Goal: Information Seeking & Learning: Understand process/instructions

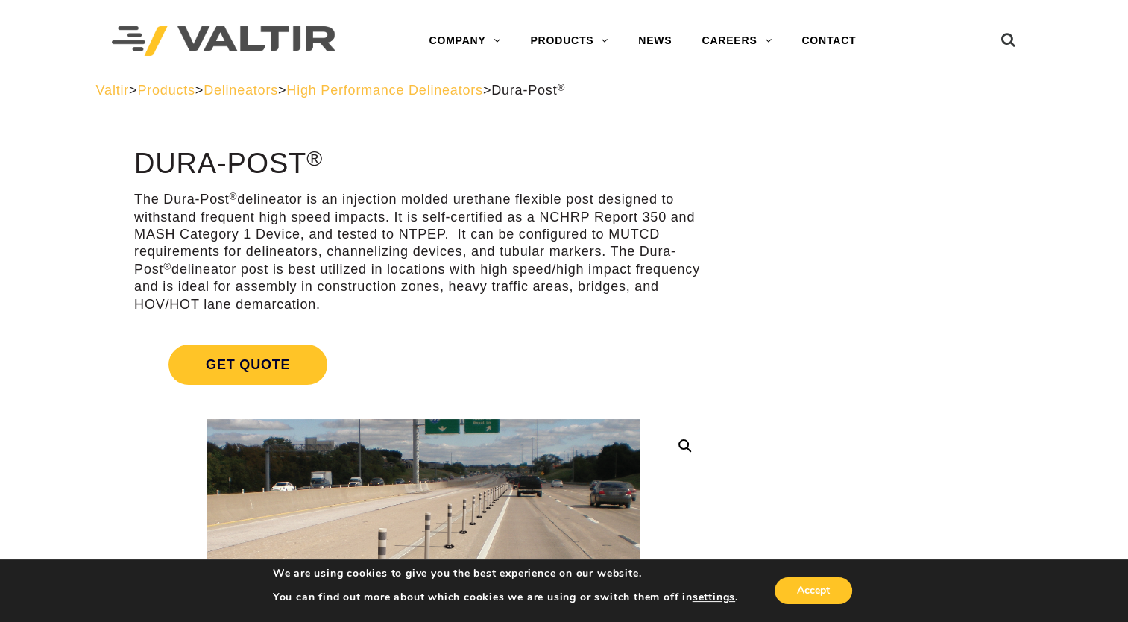
click at [189, 91] on span "Products" at bounding box center [165, 90] width 57 height 15
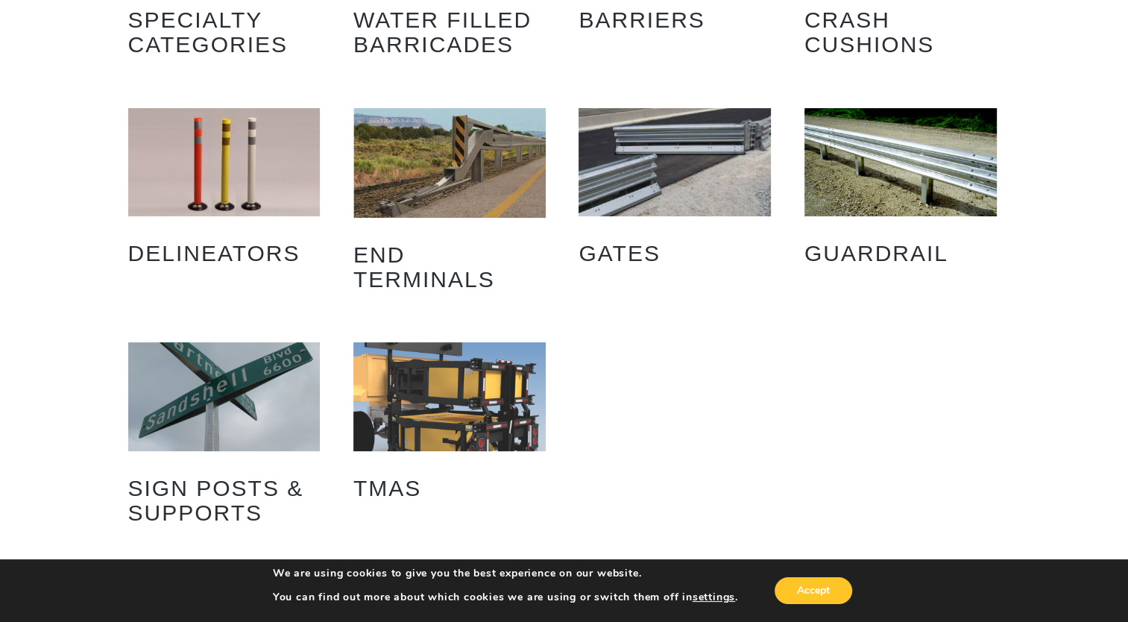
scroll to position [236, 0]
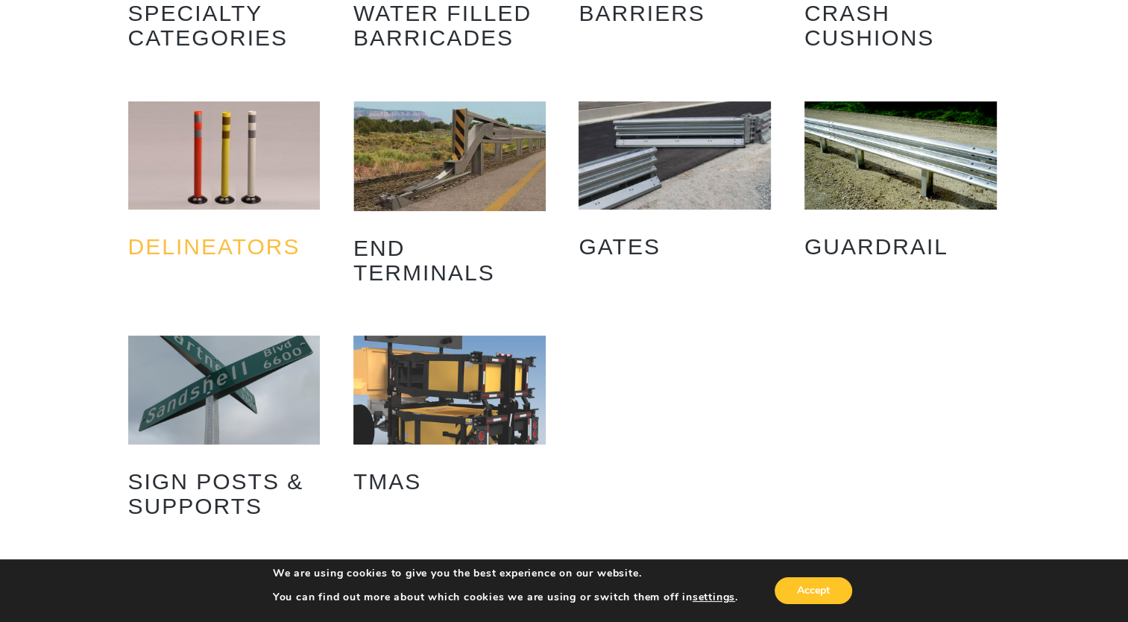
click at [239, 242] on h2 "Delineators (9)" at bounding box center [224, 246] width 192 height 47
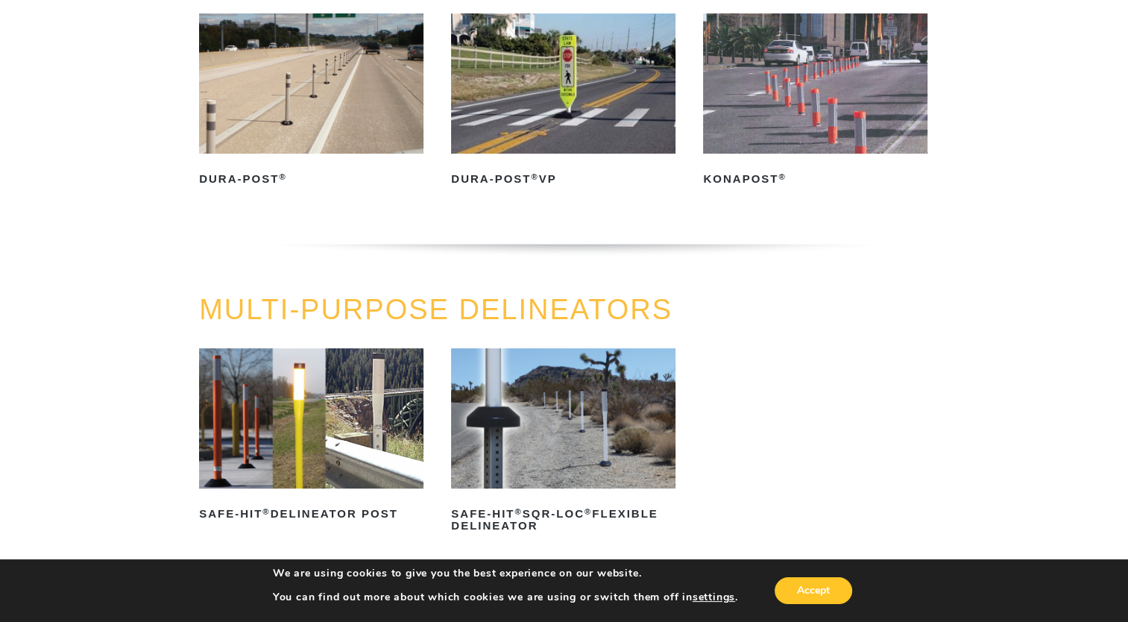
scroll to position [227, 0]
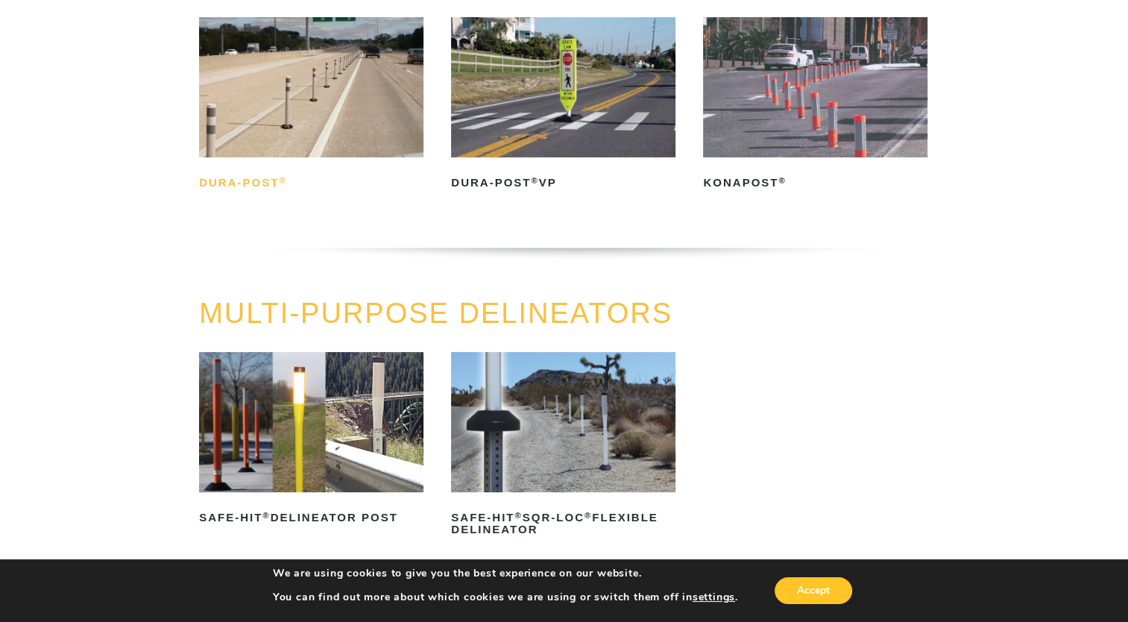
click at [253, 174] on h2 "Dura-Post ®" at bounding box center [311, 183] width 224 height 24
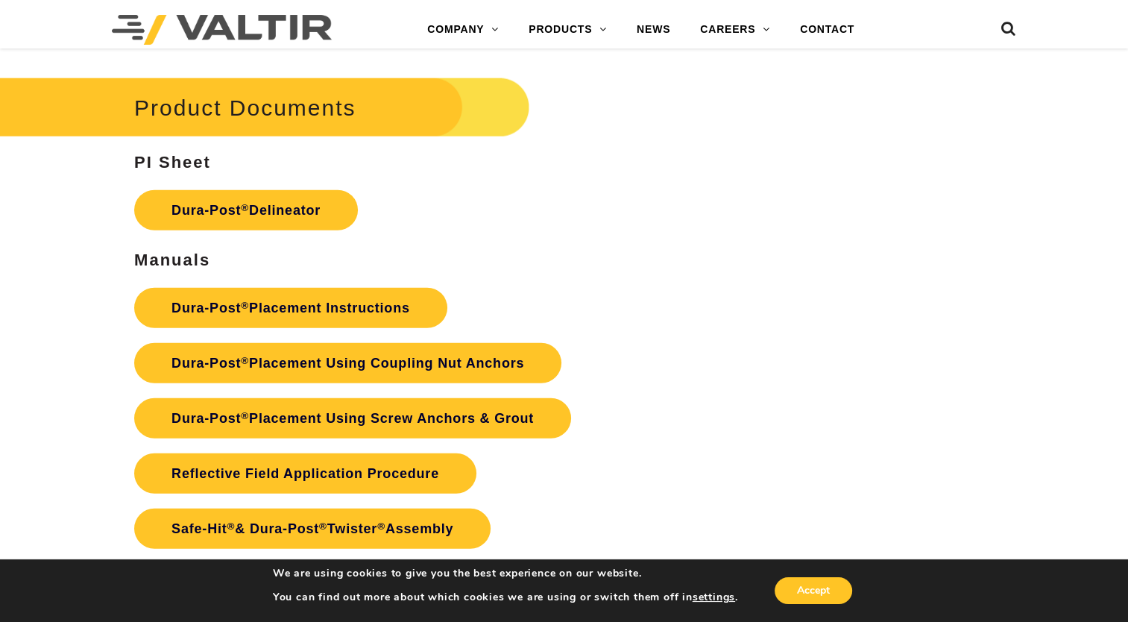
scroll to position [3742, 0]
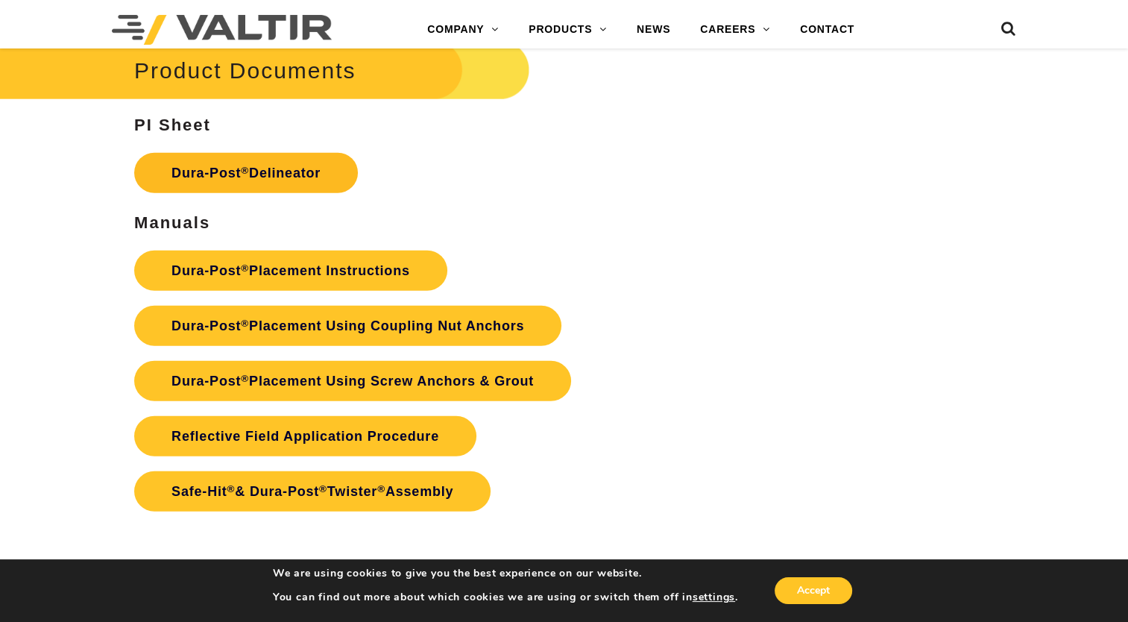
click at [262, 174] on link "Dura-Post ® Delineator" at bounding box center [246, 173] width 224 height 40
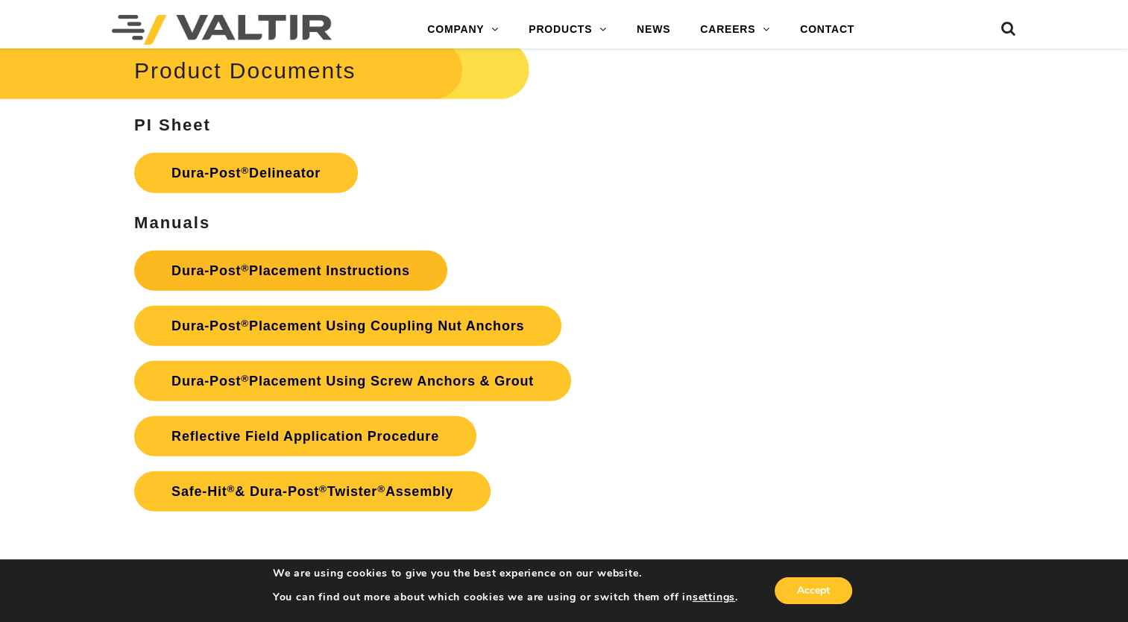
click at [332, 271] on link "Dura-Post ® Placement Instructions" at bounding box center [290, 270] width 313 height 40
